Goal: Task Accomplishment & Management: Manage account settings

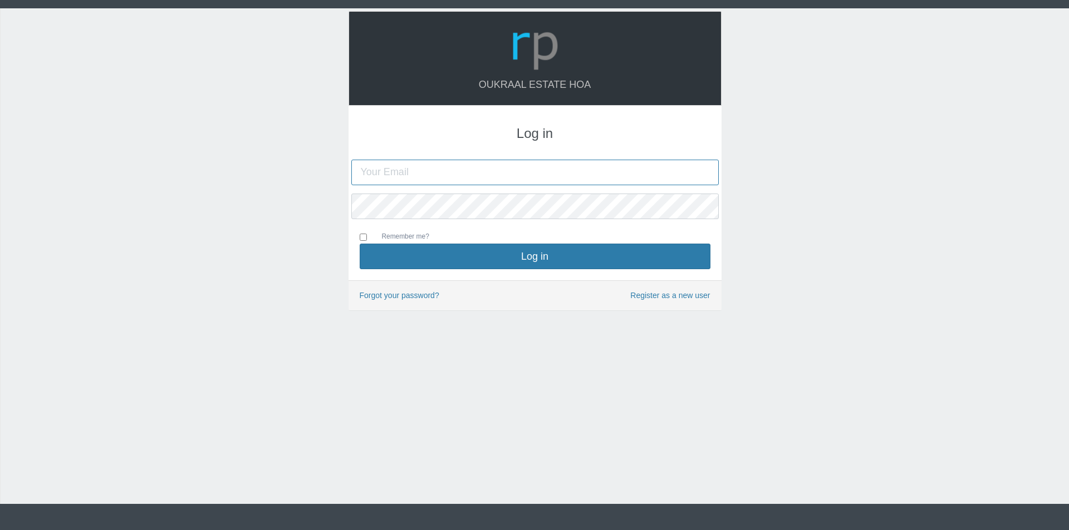
drag, startPoint x: 0, startPoint y: 0, endPoint x: 417, endPoint y: 175, distance: 452.6
click at [417, 175] on input "text" at bounding box center [534, 173] width 367 height 26
type input "[EMAIL_ADDRESS][DOMAIN_NAME]"
click at [360, 244] on button "Log in" at bounding box center [535, 257] width 351 height 26
type input "[EMAIL_ADDRESS][DOMAIN_NAME]"
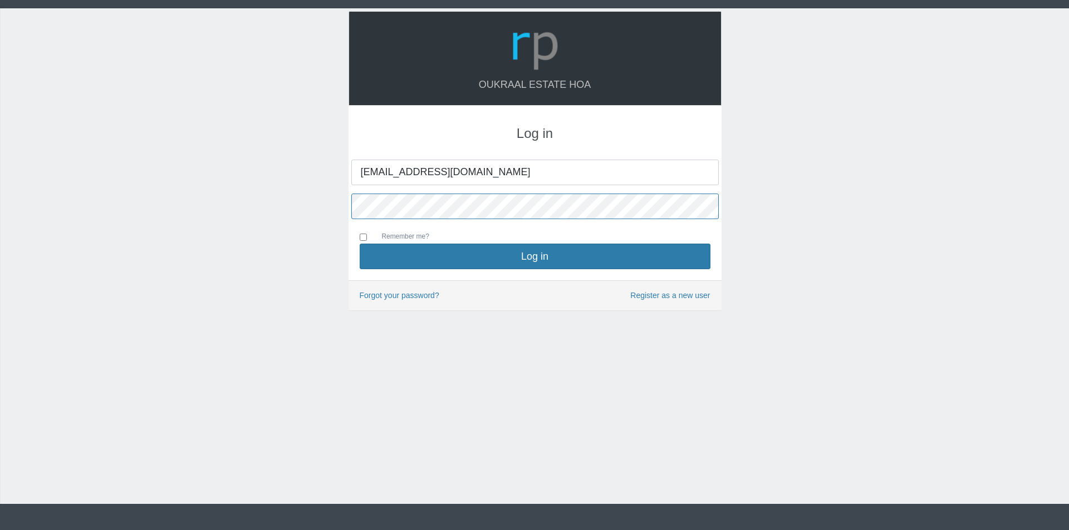
click at [360, 244] on button "Log in" at bounding box center [535, 257] width 351 height 26
